Goal: Check status

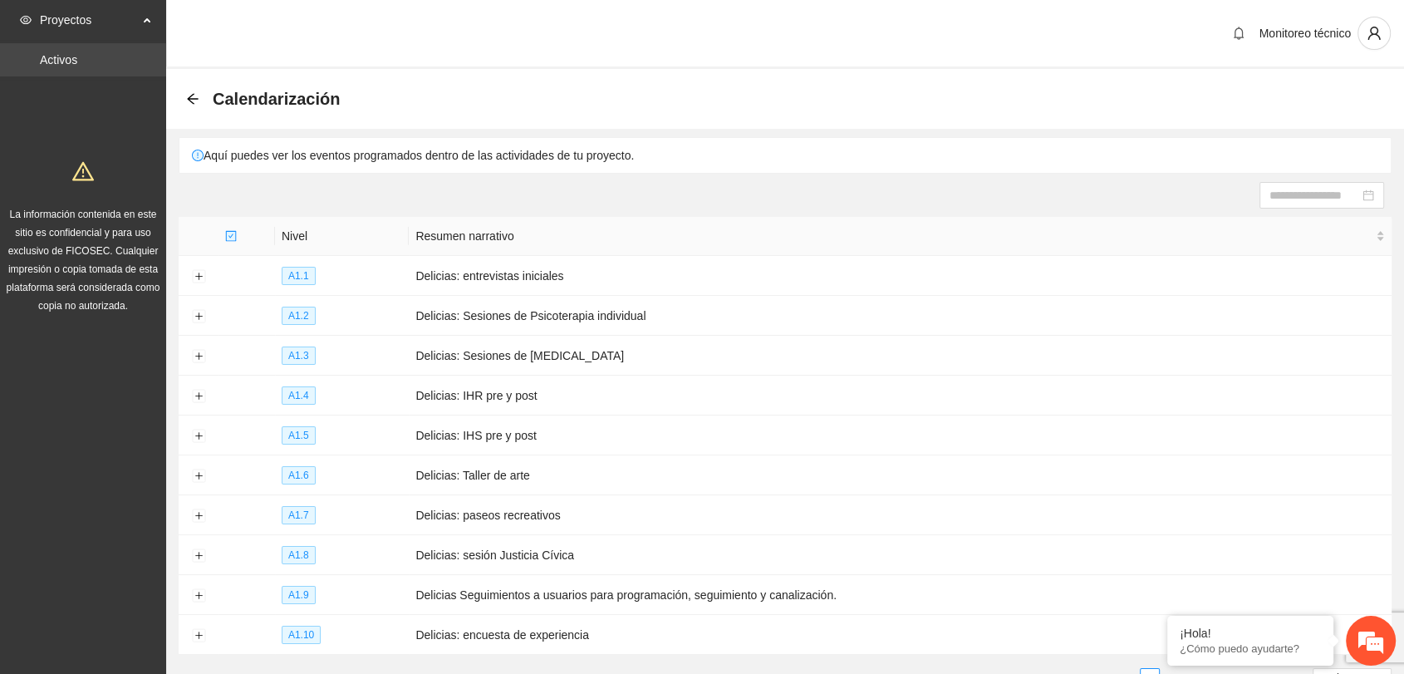
click at [77, 61] on link "Activos" at bounding box center [58, 59] width 37 height 13
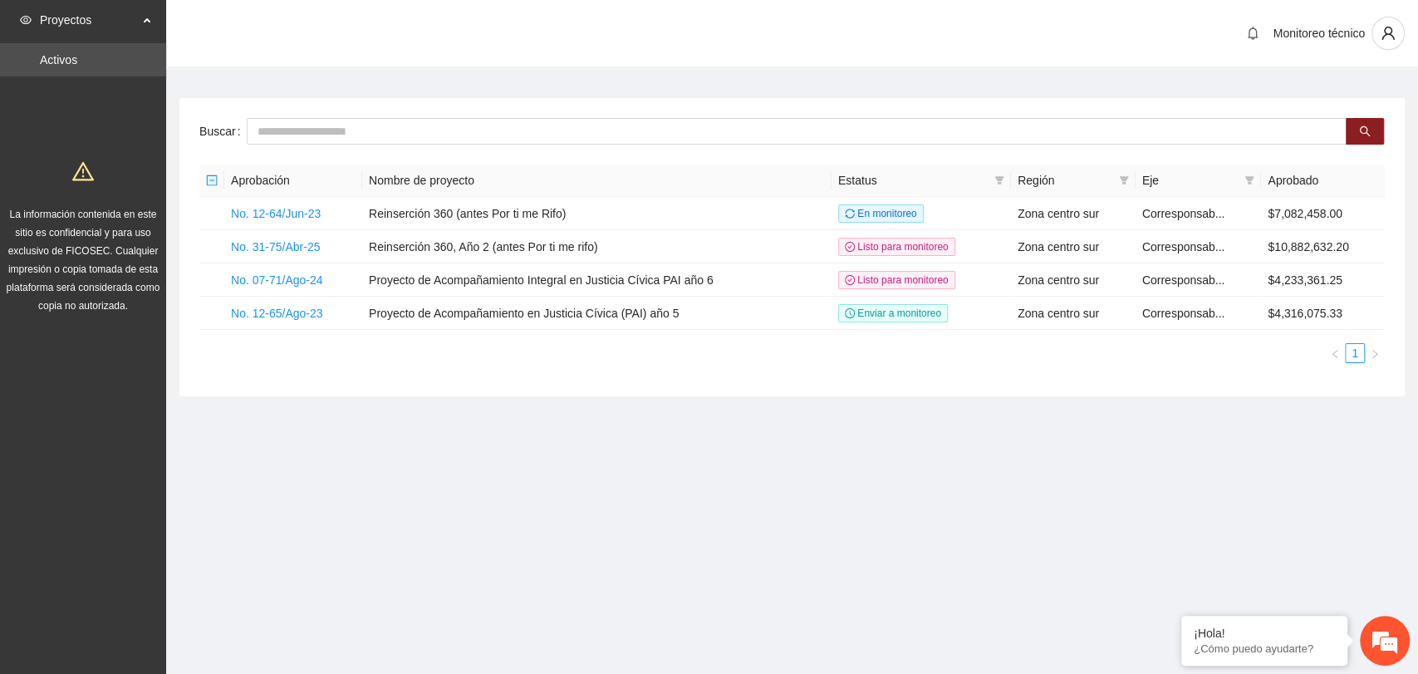
click at [77, 61] on link "Activos" at bounding box center [58, 59] width 37 height 13
click at [303, 287] on td "No. 07-71/Ago-24" at bounding box center [293, 279] width 138 height 33
click at [314, 274] on link "No. 07-71/Ago-24" at bounding box center [277, 279] width 92 height 13
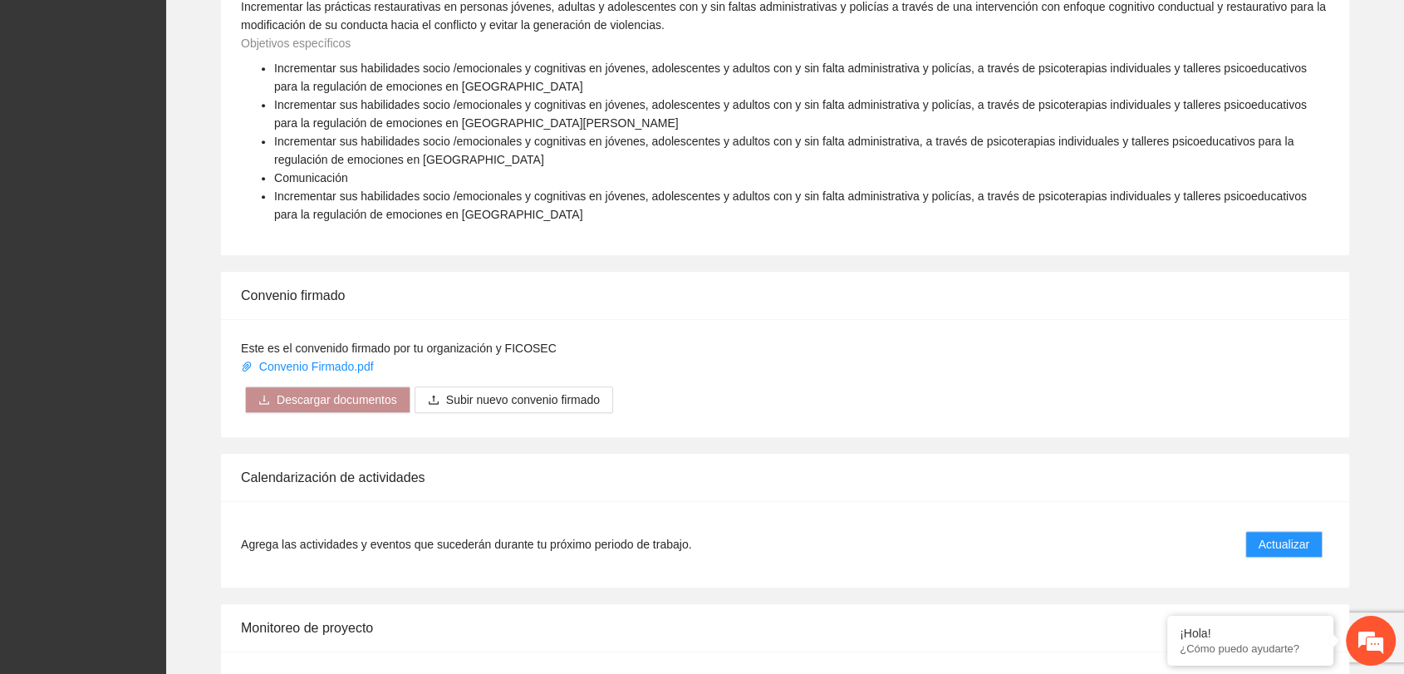
scroll to position [1243, 0]
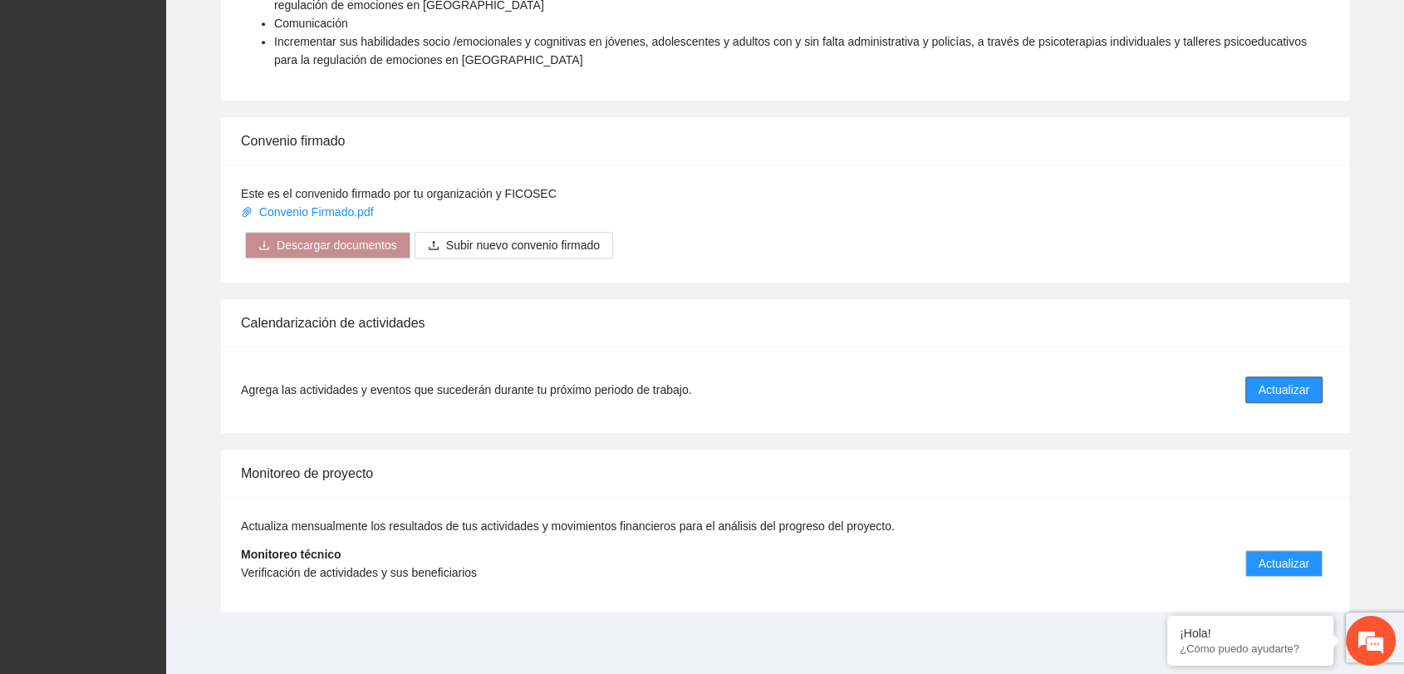
click at [1283, 398] on button "Actualizar" at bounding box center [1283, 389] width 77 height 27
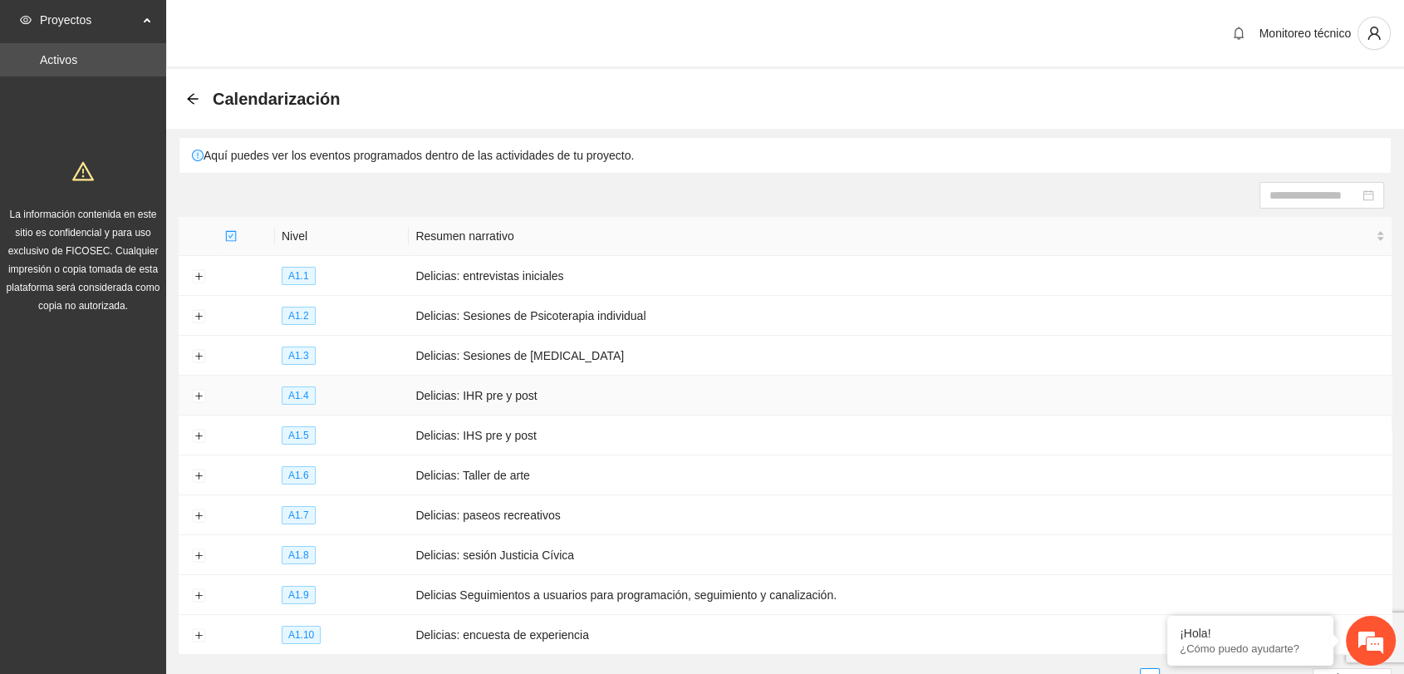
scroll to position [105, 0]
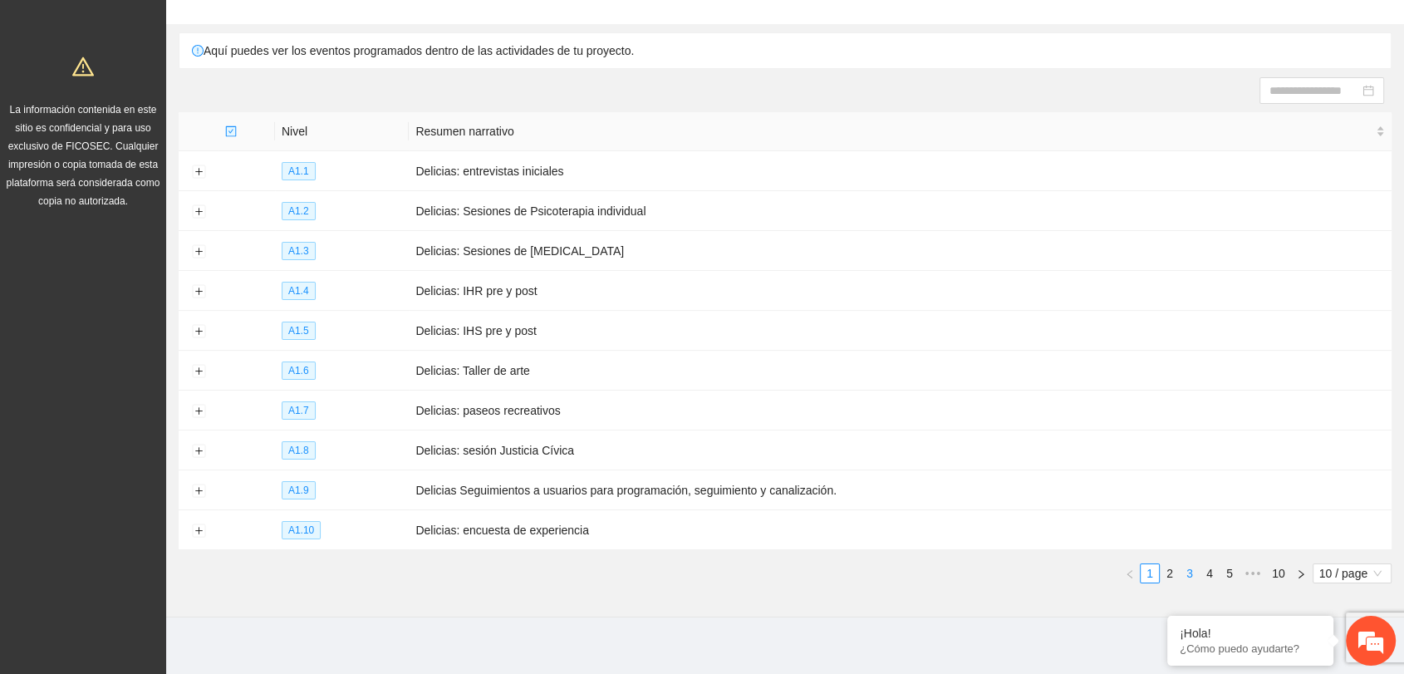
click at [1189, 564] on link "3" at bounding box center [1189, 573] width 18 height 18
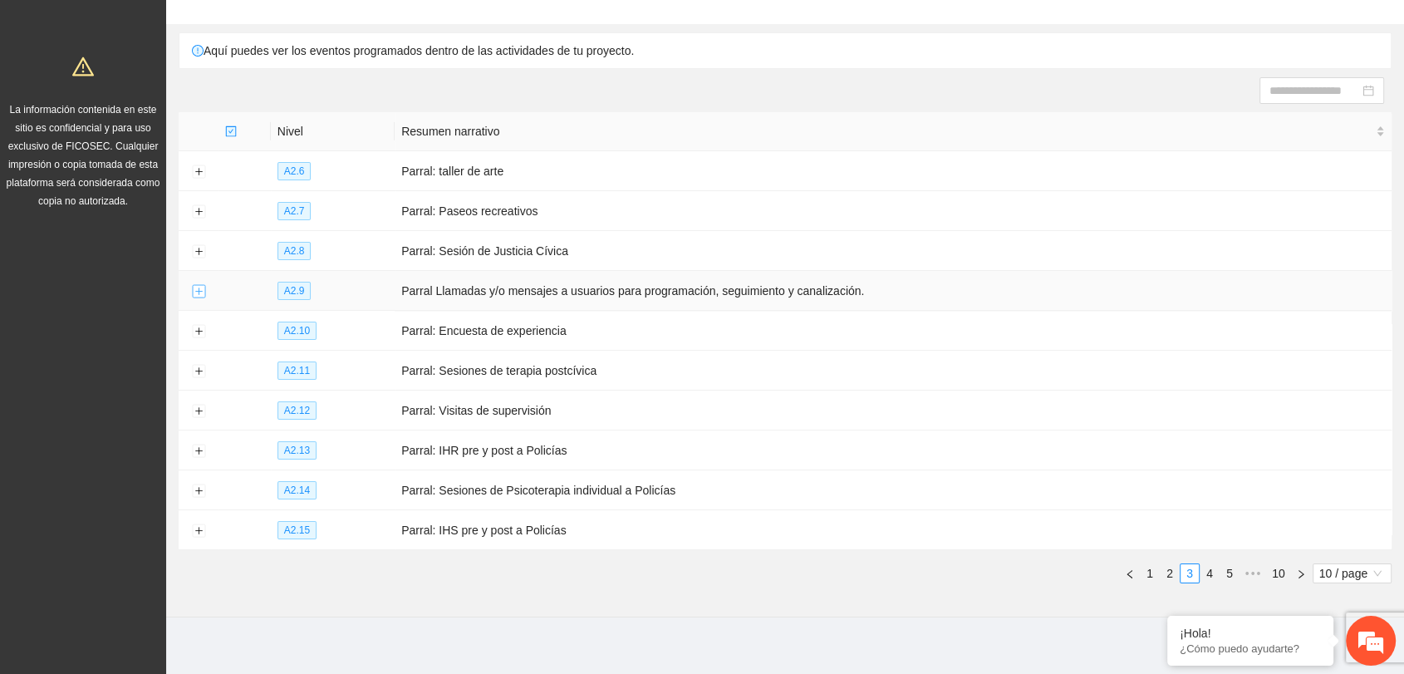
click at [196, 287] on button "Expand row" at bounding box center [198, 291] width 13 height 13
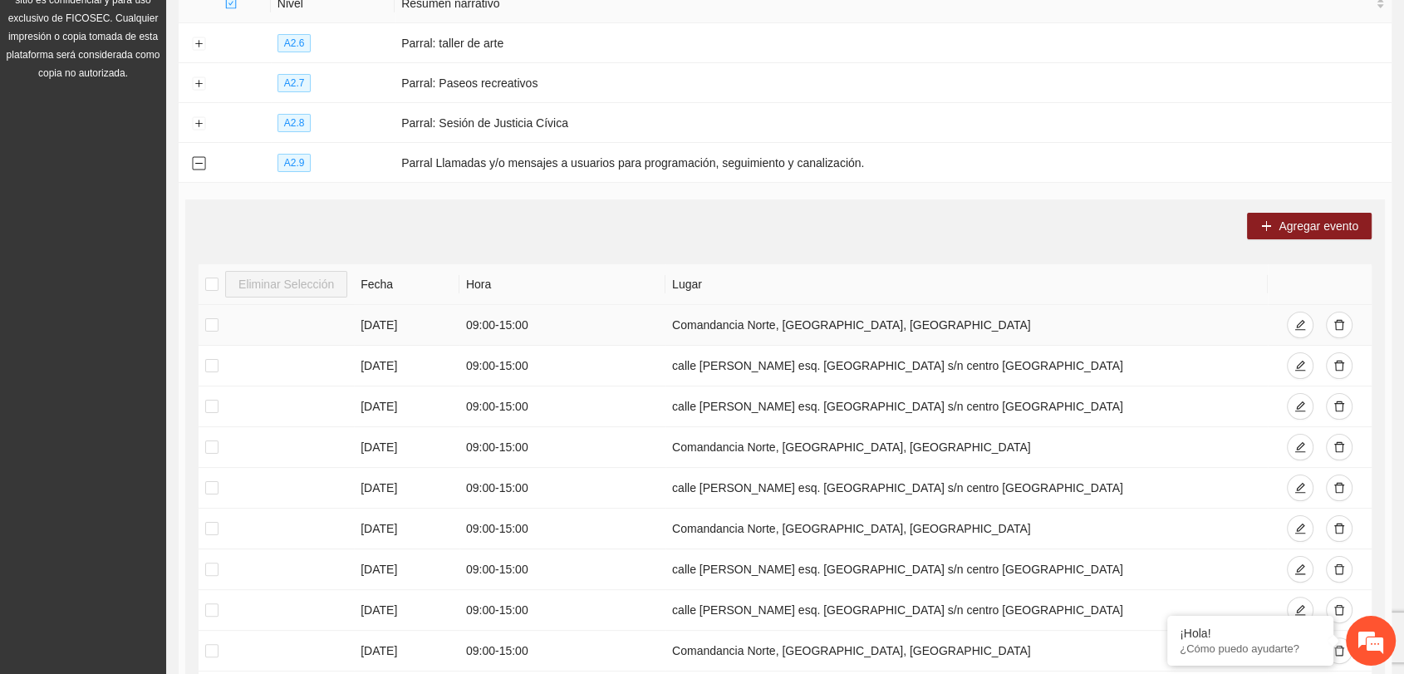
scroll to position [233, 0]
